Goal: Task Accomplishment & Management: Use online tool/utility

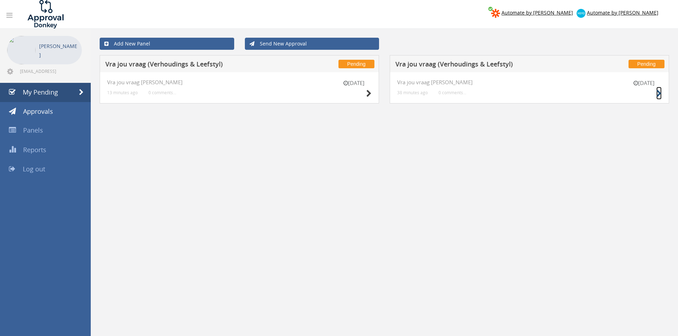
click at [657, 93] on icon at bounding box center [659, 93] width 5 height 7
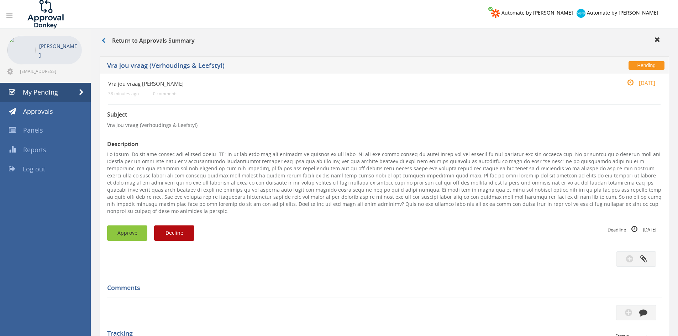
click at [142, 226] on button "Approve" at bounding box center [127, 233] width 40 height 15
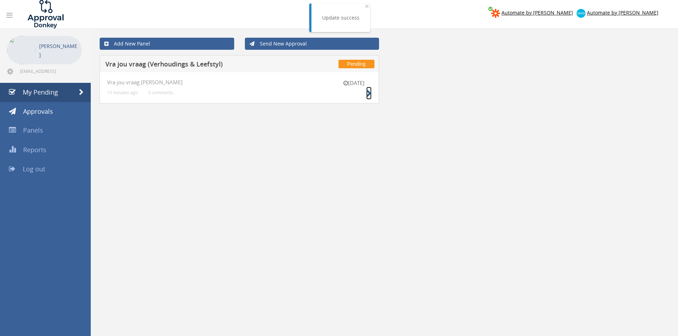
click at [370, 93] on icon at bounding box center [368, 93] width 5 height 7
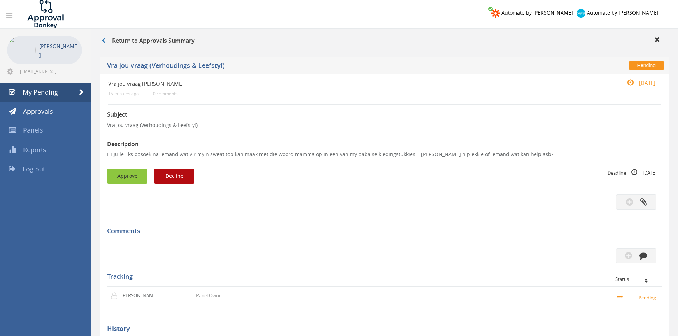
click at [129, 181] on button "Approve" at bounding box center [127, 176] width 40 height 15
